Goal: Navigation & Orientation: Find specific page/section

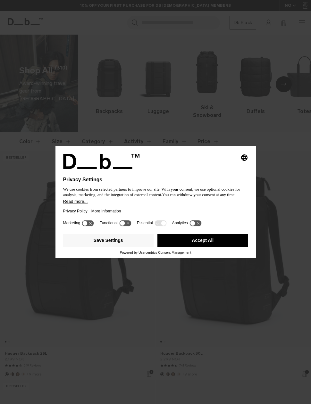
click at [230, 244] on button "Accept All" at bounding box center [202, 240] width 91 height 13
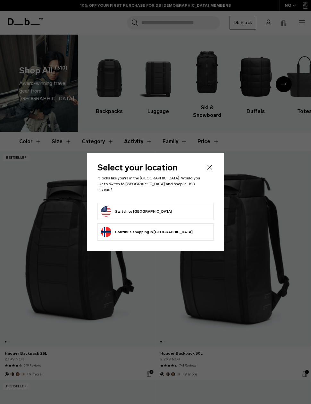
click at [195, 209] on form "Switch to United States" at bounding box center [155, 211] width 109 height 10
click at [197, 210] on form "Switch to United States" at bounding box center [155, 211] width 109 height 10
click at [198, 208] on form "Switch to United States" at bounding box center [155, 211] width 109 height 10
click at [195, 207] on form "Switch to United States" at bounding box center [155, 211] width 109 height 10
click at [195, 208] on form "Switch to United States" at bounding box center [155, 211] width 109 height 10
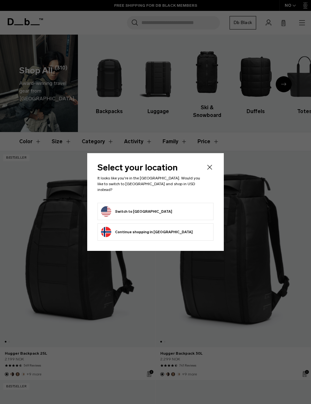
click at [116, 206] on button "Switch to United States" at bounding box center [136, 211] width 71 height 10
click at [112, 207] on button "Switch to United States" at bounding box center [136, 211] width 71 height 10
click at [118, 208] on button "Switch to United States" at bounding box center [136, 211] width 71 height 10
click at [114, 207] on button "Switch to United States" at bounding box center [136, 211] width 71 height 10
click at [114, 206] on button "Switch to United States" at bounding box center [136, 211] width 71 height 10
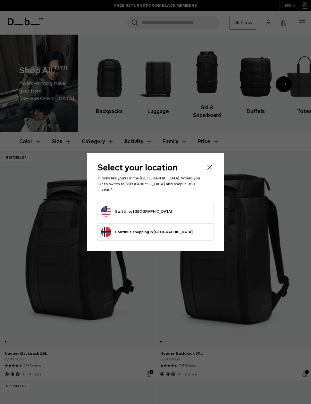
click at [110, 206] on button "Switch to United States" at bounding box center [136, 211] width 71 height 10
click at [103, 199] on header "Select your location It looks like you're in the United States. Would you like …" at bounding box center [155, 182] width 116 height 39
click at [107, 206] on button "Switch to United States" at bounding box center [136, 211] width 71 height 10
click at [109, 206] on button "Switch to United States" at bounding box center [136, 211] width 71 height 10
click at [109, 203] on li "Switch to United States" at bounding box center [155, 211] width 116 height 17
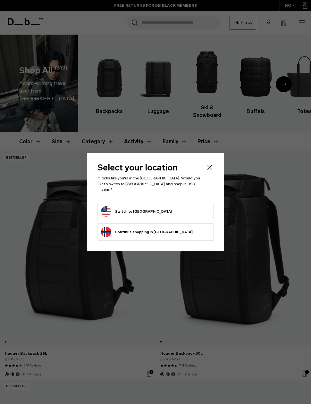
click at [214, 166] on div "Select your location It looks like you're in the United States. Would you like …" at bounding box center [155, 202] width 136 height 98
click at [213, 171] on icon "Close" at bounding box center [210, 167] width 8 height 8
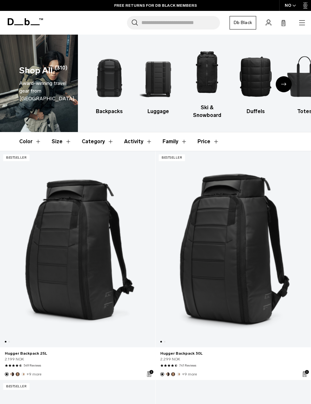
click at [213, 171] on icon "Close" at bounding box center [210, 167] width 8 height 8
click at [213, 168] on icon "Close" at bounding box center [210, 167] width 8 height 8
click at [212, 167] on icon "Close" at bounding box center [210, 167] width 8 height 8
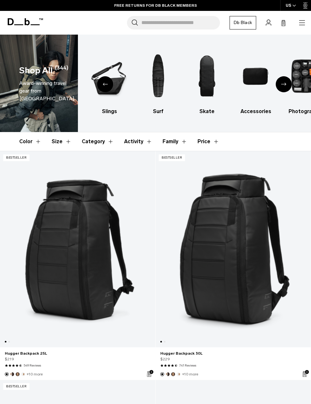
click at [206, 104] on div "8 / 10" at bounding box center [206, 76] width 37 height 56
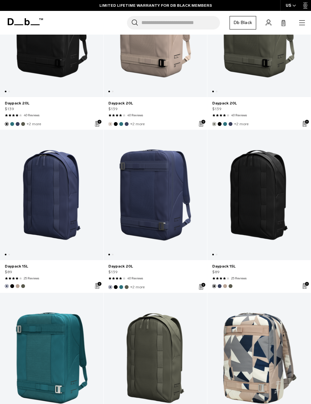
scroll to position [291, 0]
